Goal: Information Seeking & Learning: Learn about a topic

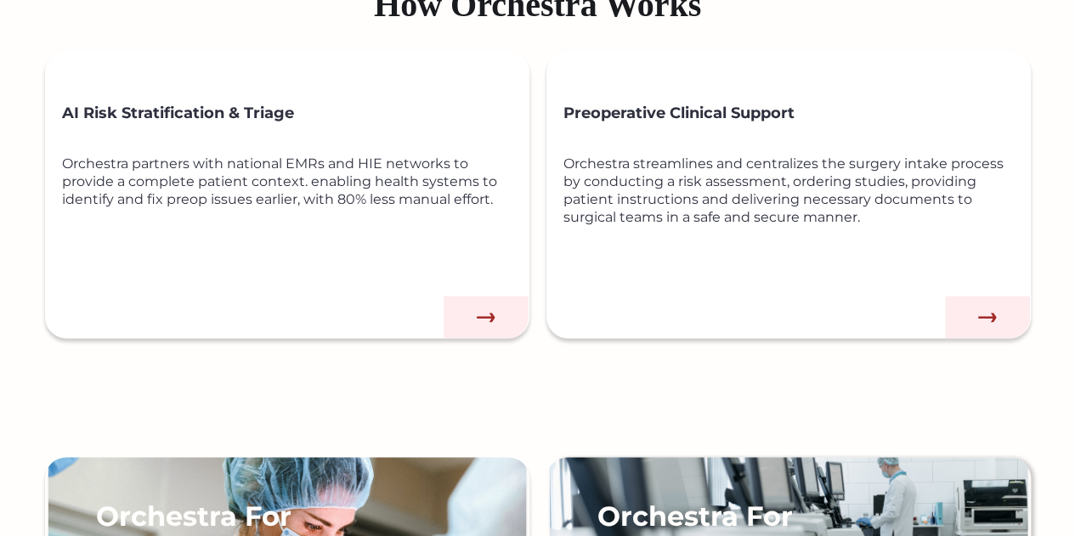
scroll to position [958, 0]
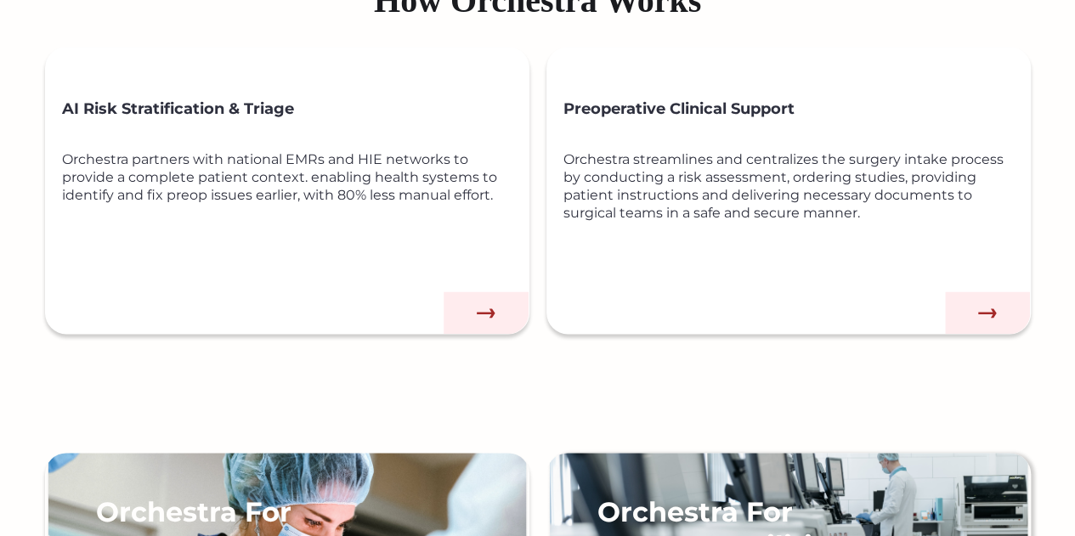
click at [807, 318] on div "Preoperative Clinical Support Orchestra streamlines and centralizes the surgery…" at bounding box center [796, 207] width 467 height 253
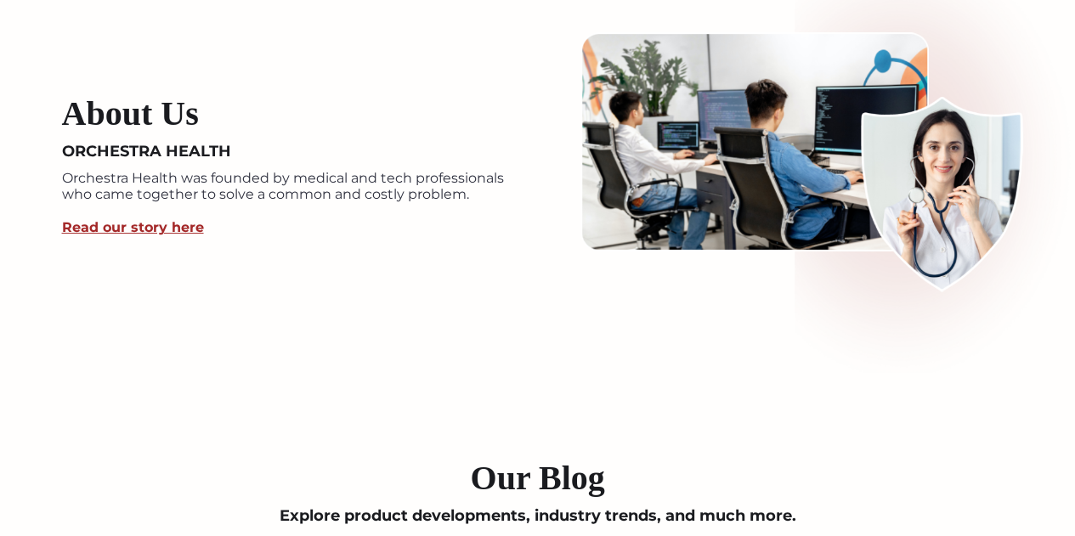
scroll to position [3266, 0]
click at [116, 227] on link "Read our story here" at bounding box center [133, 226] width 142 height 16
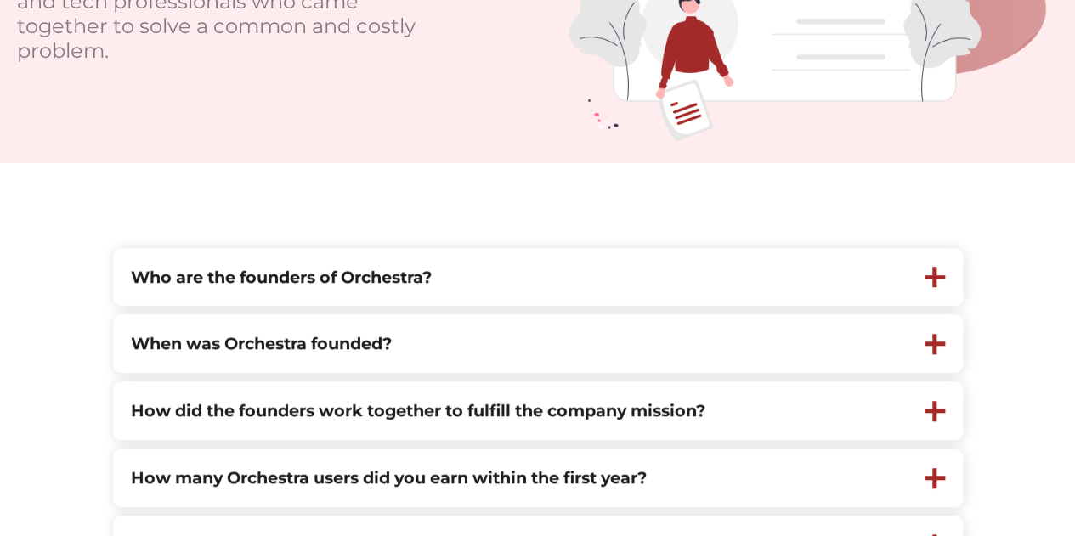
scroll to position [301, 0]
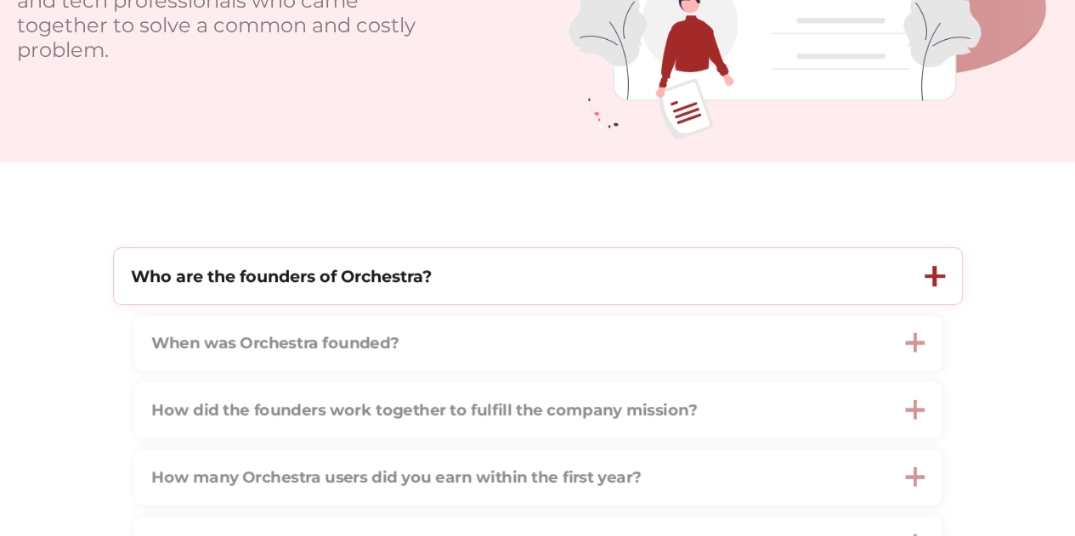
click at [672, 279] on div "Who are the founders of Orchestra?" at bounding box center [510, 276] width 793 height 57
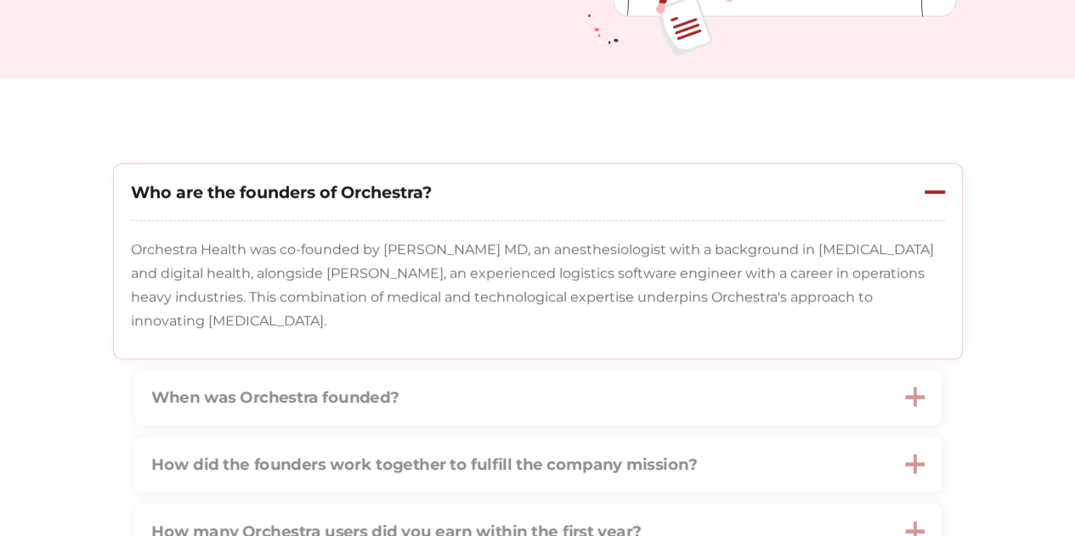
scroll to position [445, 0]
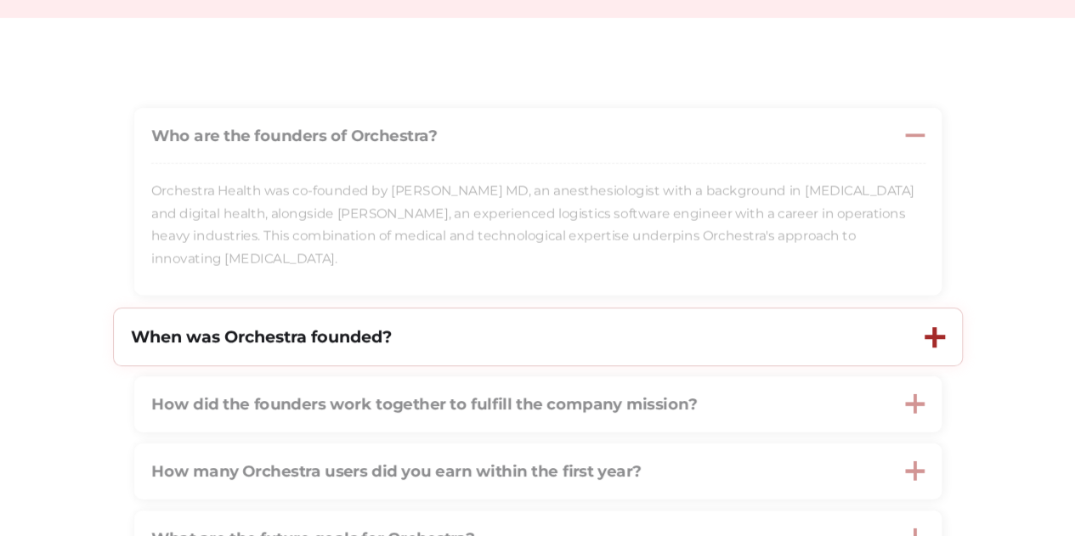
click at [932, 341] on div at bounding box center [934, 337] width 4 height 20
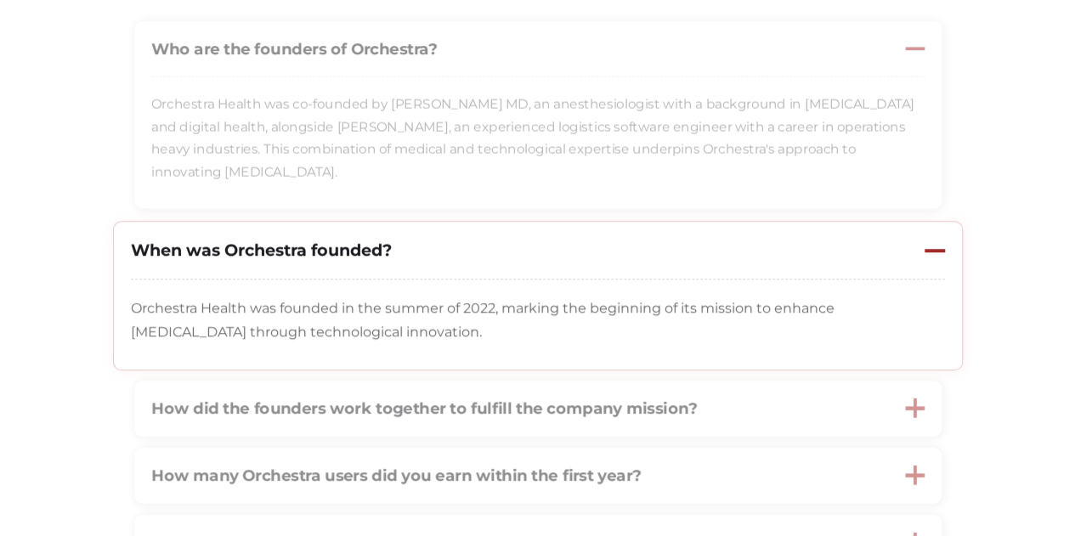
scroll to position [599, 0]
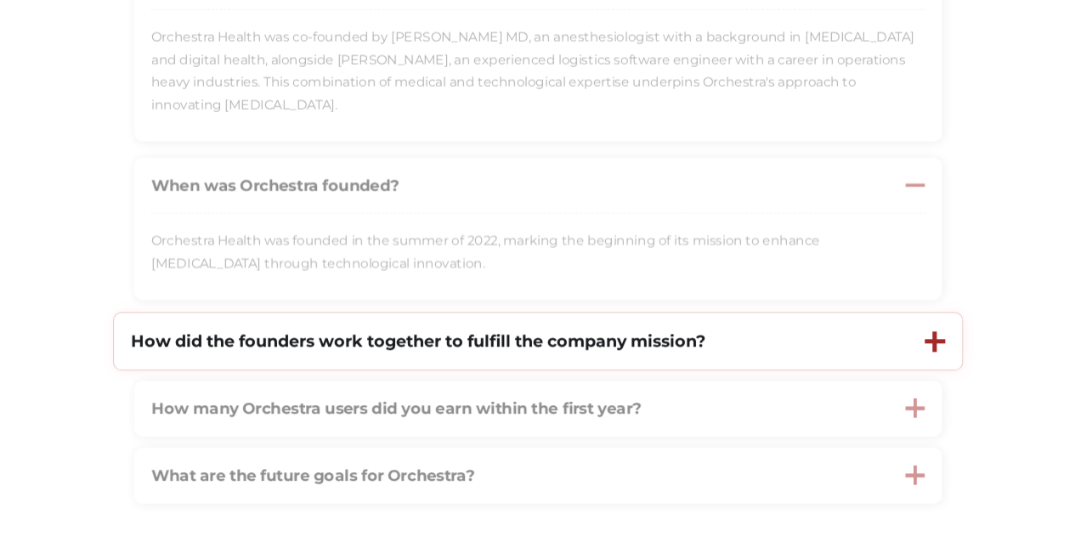
click at [938, 339] on div at bounding box center [934, 341] width 20 height 20
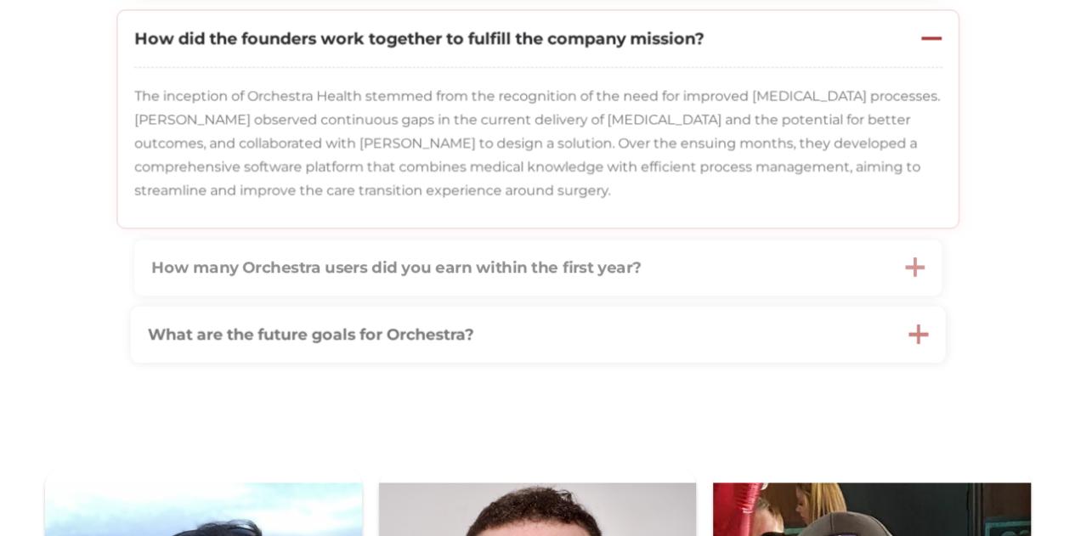
scroll to position [903, 0]
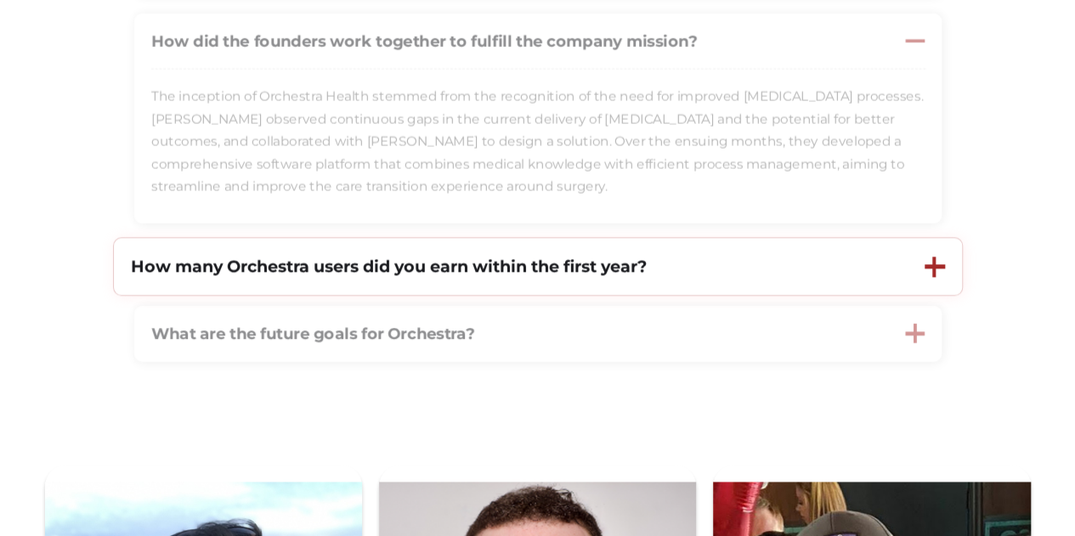
click at [691, 271] on div "How many Orchestra users did you earn within the first year?" at bounding box center [510, 266] width 793 height 57
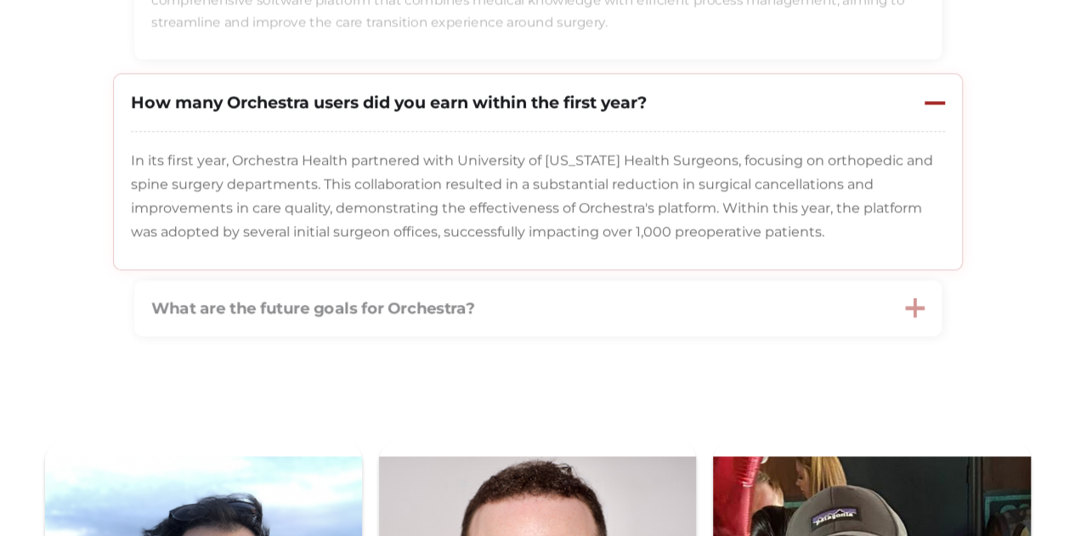
scroll to position [1069, 0]
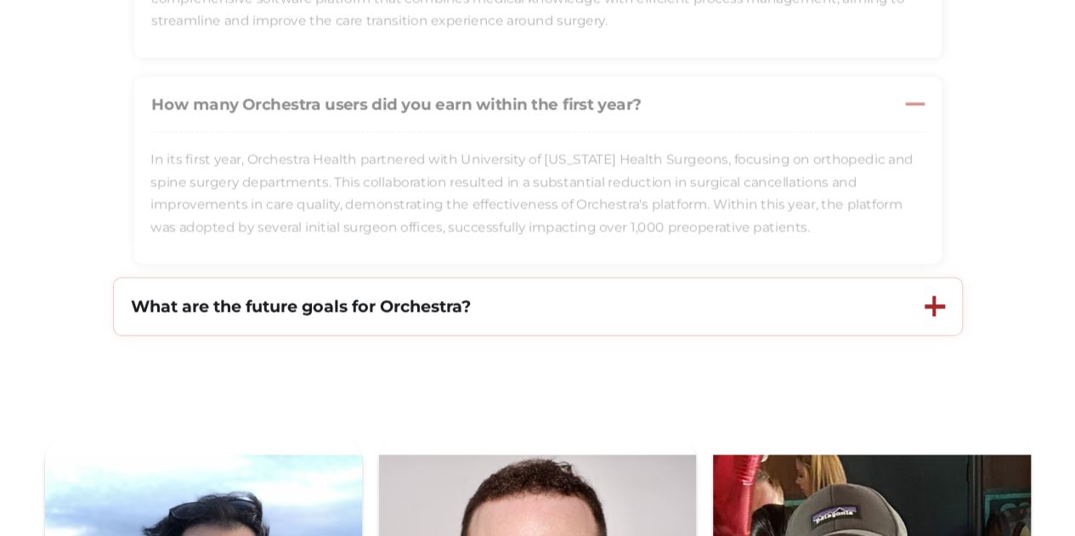
click at [675, 335] on div "What are the future goals for Orchestra? Orchestra Health aims to establish par…" at bounding box center [538, 306] width 850 height 59
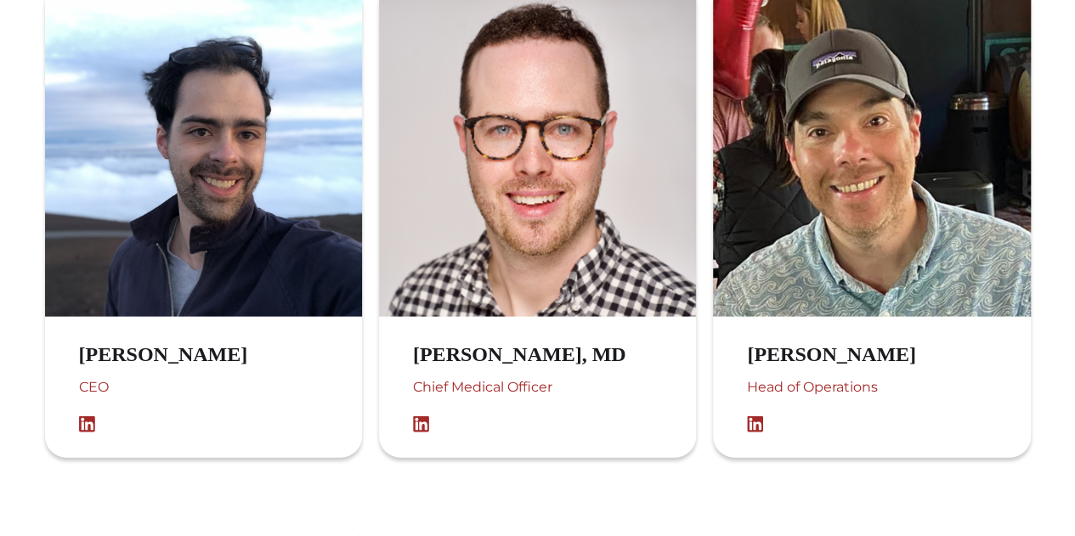
scroll to position [1664, 0]
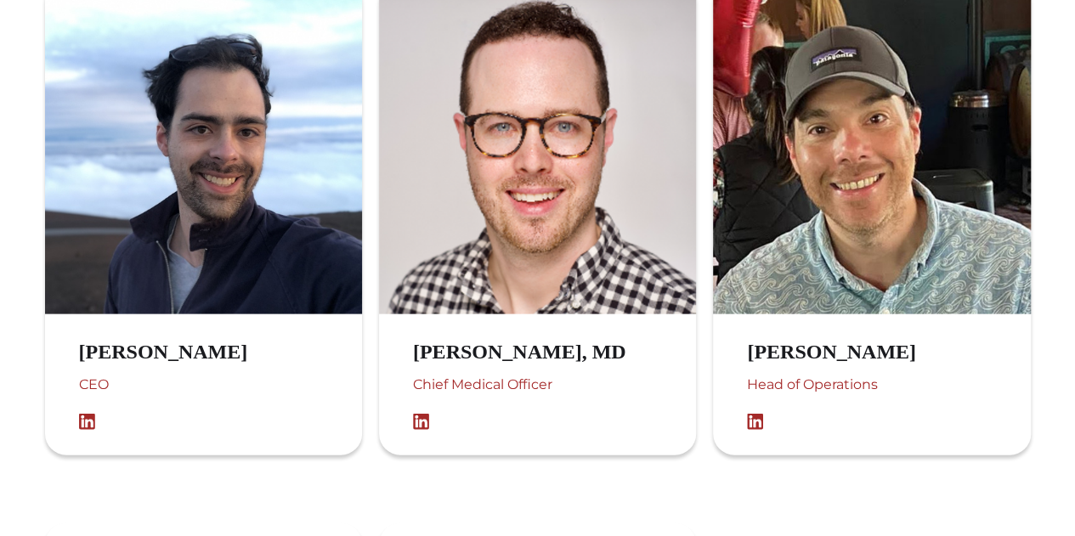
click at [675, 335] on div "Stuart Solomon, MD Chief Medical Officer" at bounding box center [537, 217] width 317 height 475
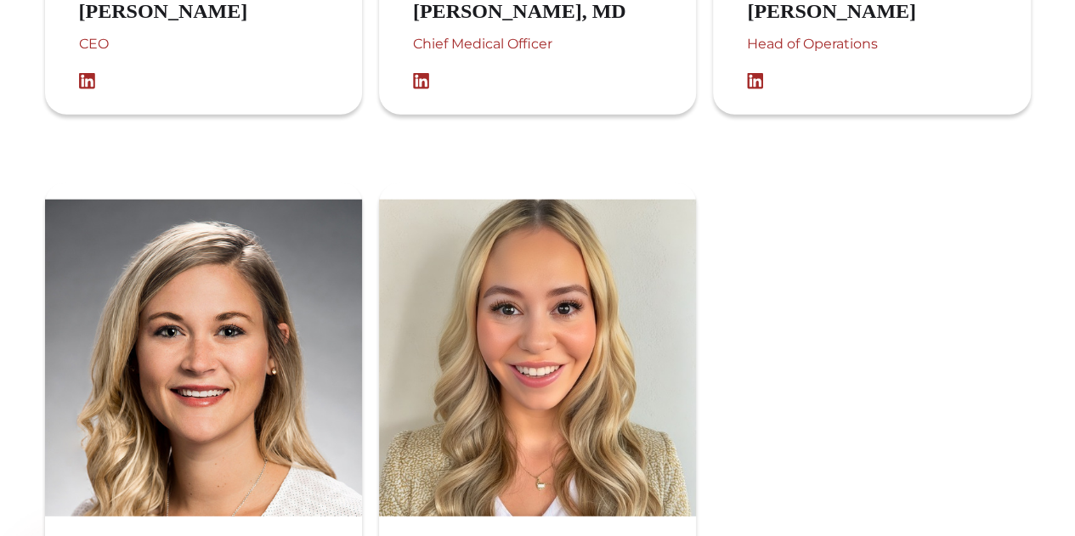
scroll to position [2006, 0]
click at [675, 335] on img at bounding box center [537, 357] width 317 height 317
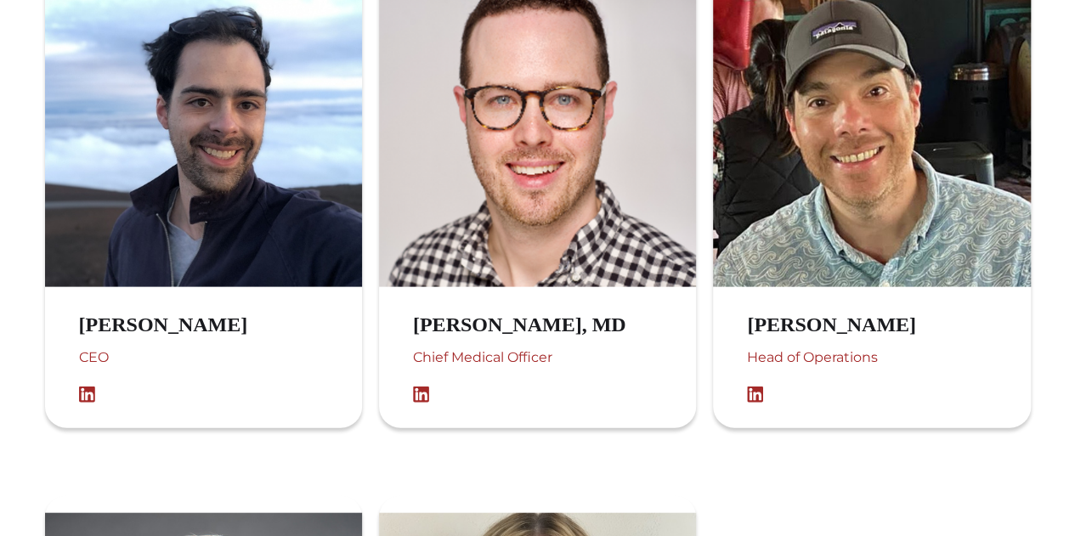
scroll to position [1688, 0]
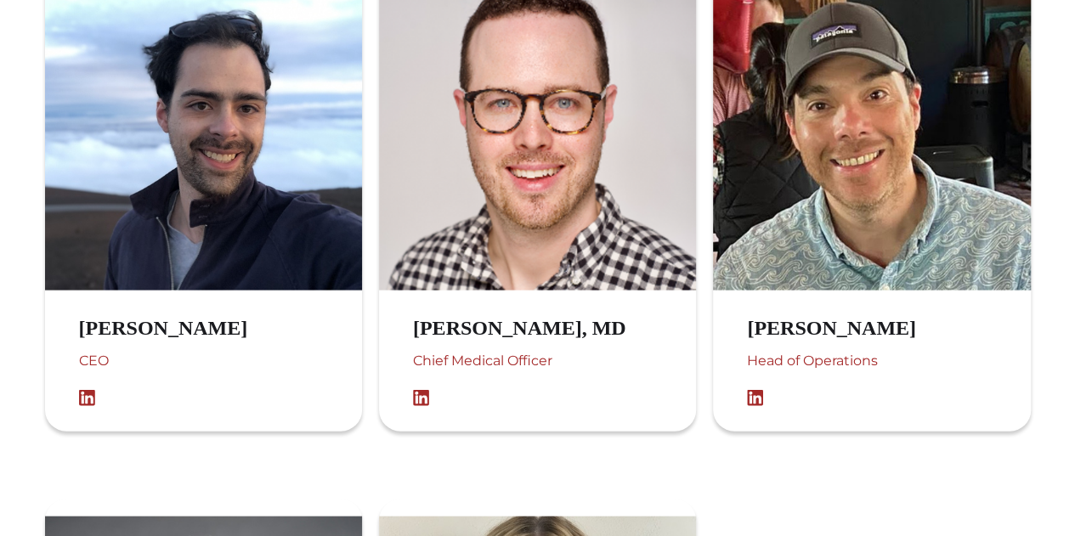
click at [255, 299] on div "Austin López-Gómez CEO" at bounding box center [203, 194] width 317 height 475
click at [173, 333] on h3 "Austin López-Gómez" at bounding box center [180, 328] width 203 height 25
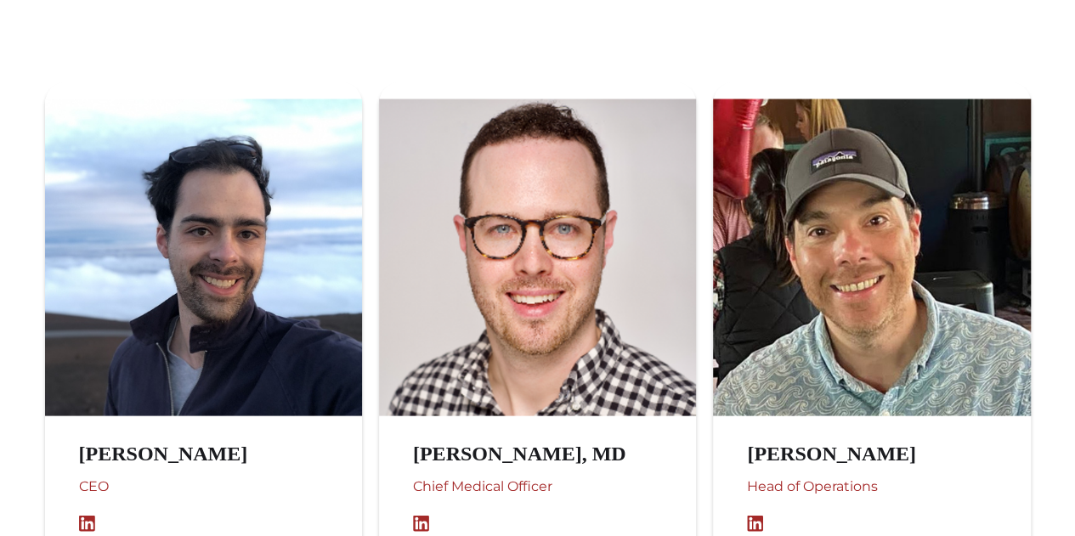
scroll to position [1630, 0]
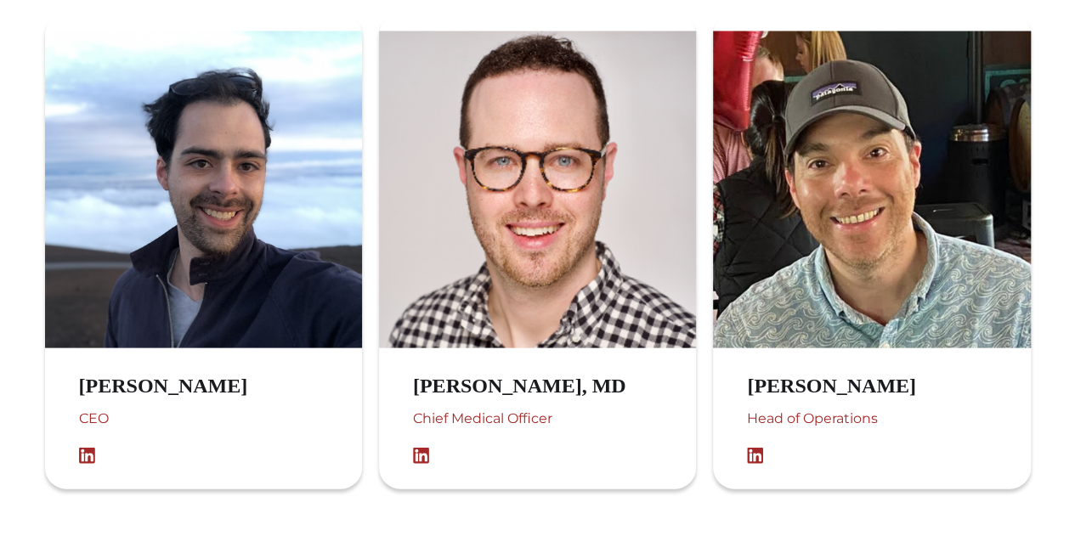
click at [782, 381] on h3 "Luis Berga" at bounding box center [848, 386] width 203 height 25
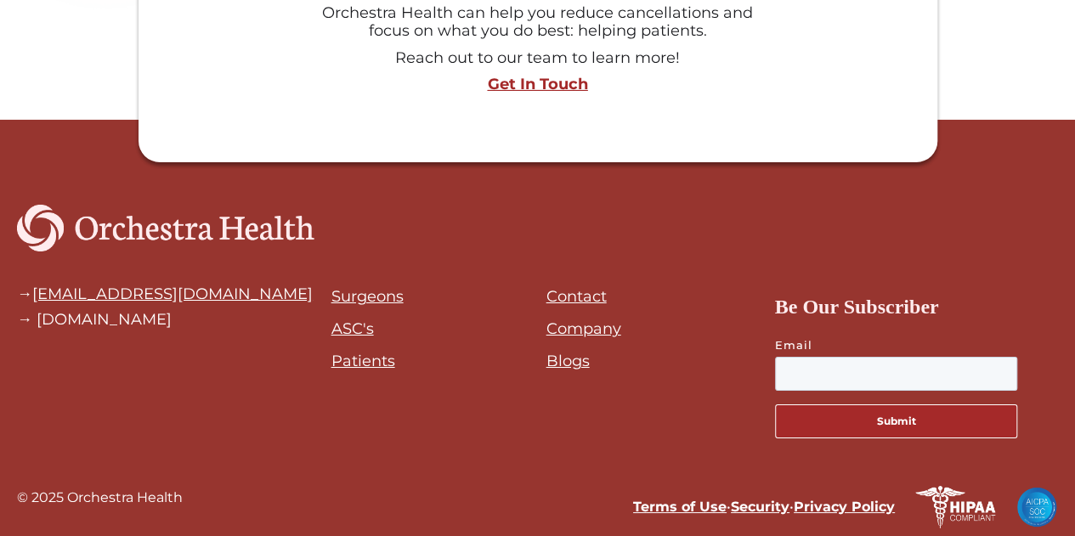
scroll to position [2926, 0]
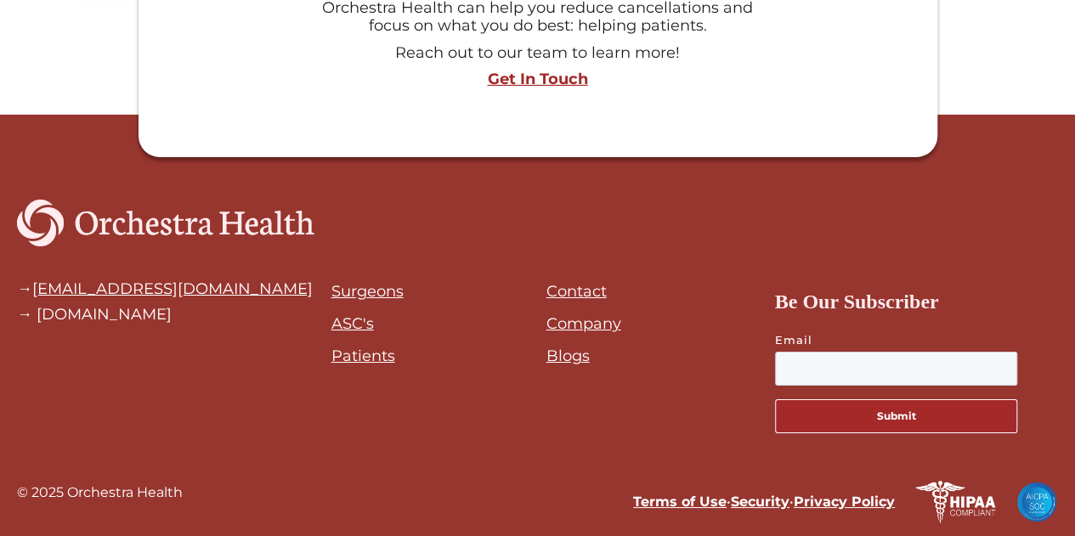
click at [350, 324] on link "ASC's" at bounding box center [352, 323] width 42 height 19
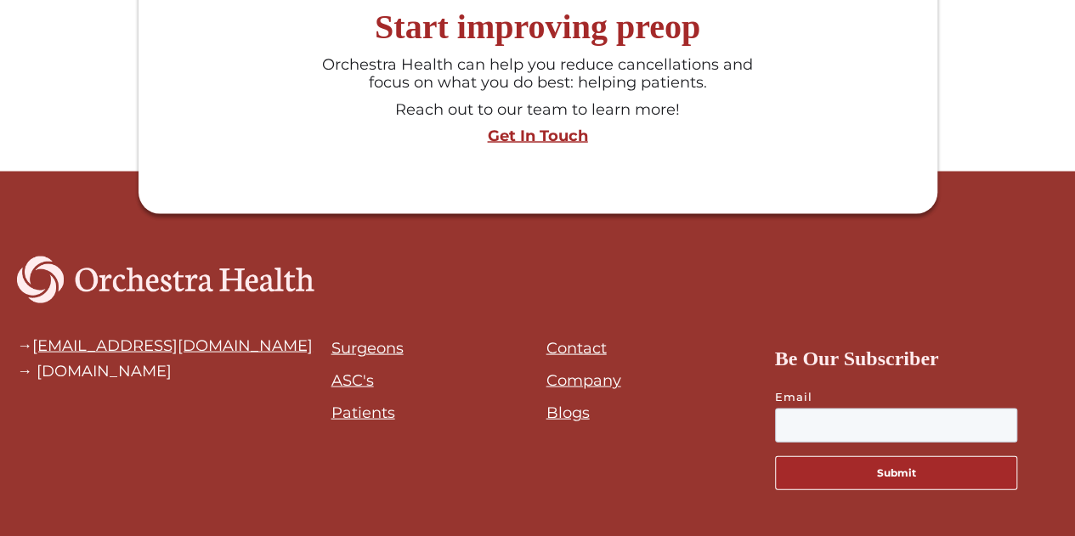
scroll to position [1660, 0]
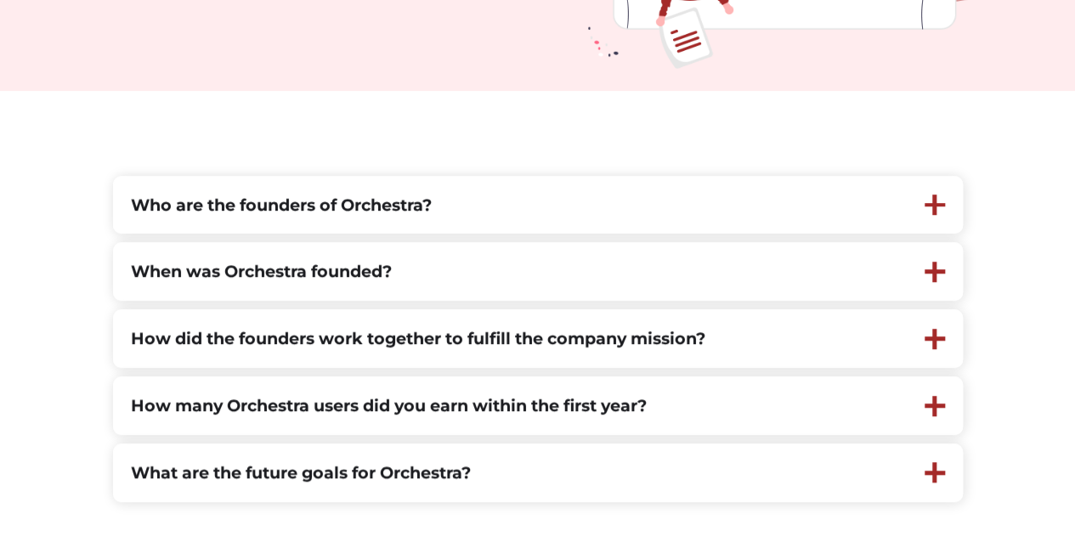
scroll to position [375, 0]
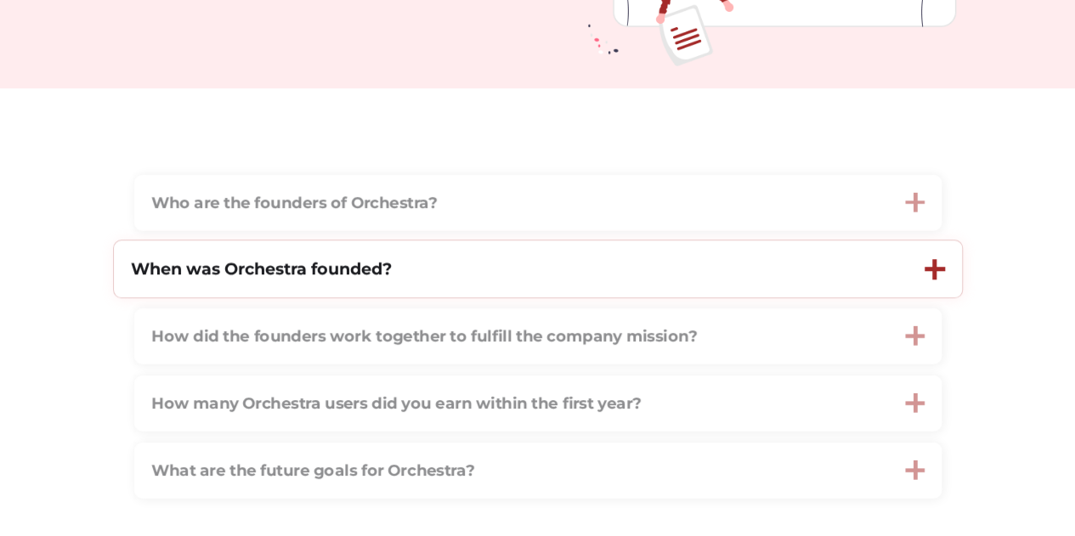
click at [323, 278] on strong "When was Orchestra founded?" at bounding box center [261, 268] width 261 height 20
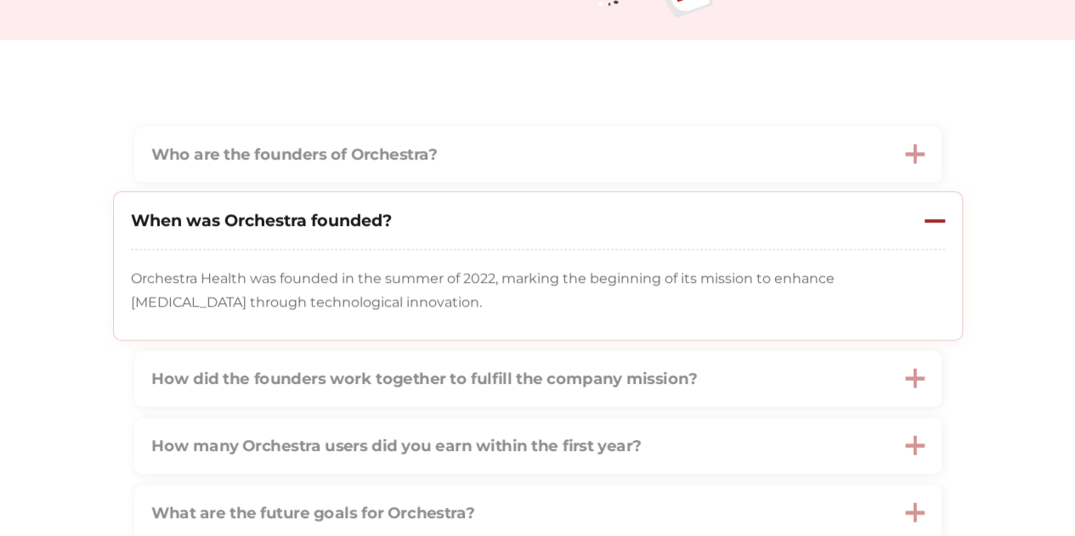
scroll to position [427, 0]
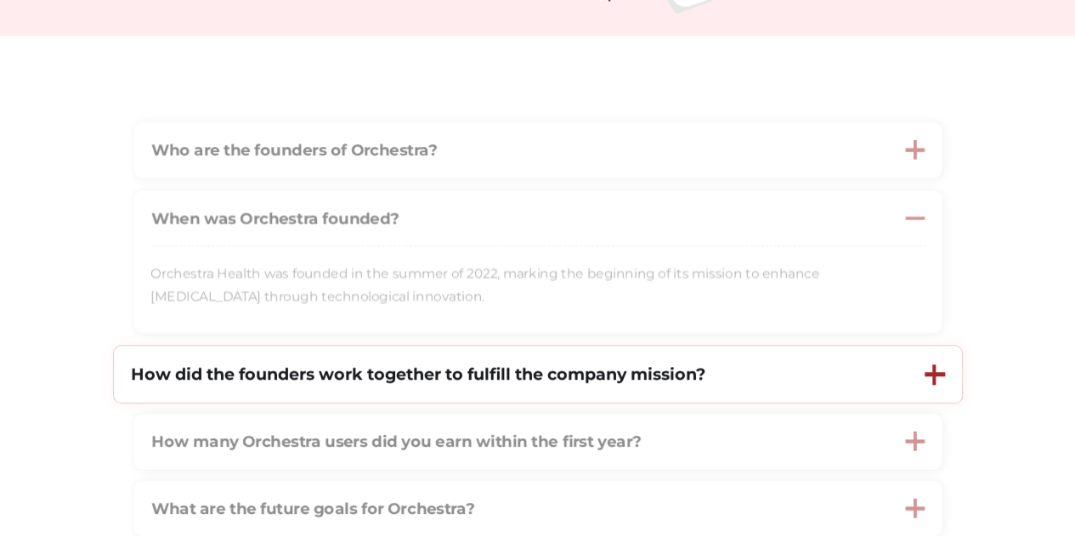
click at [405, 373] on strong "How did the founders work together to fulfill the company mission?" at bounding box center [418, 374] width 574 height 20
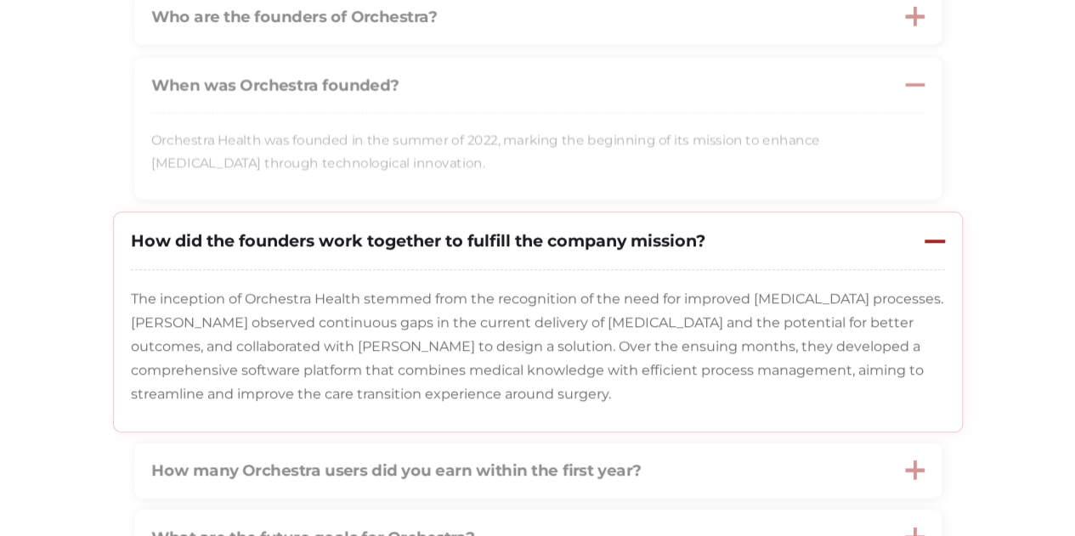
scroll to position [568, 0]
